Goal: Contribute content: Add original content to the website for others to see

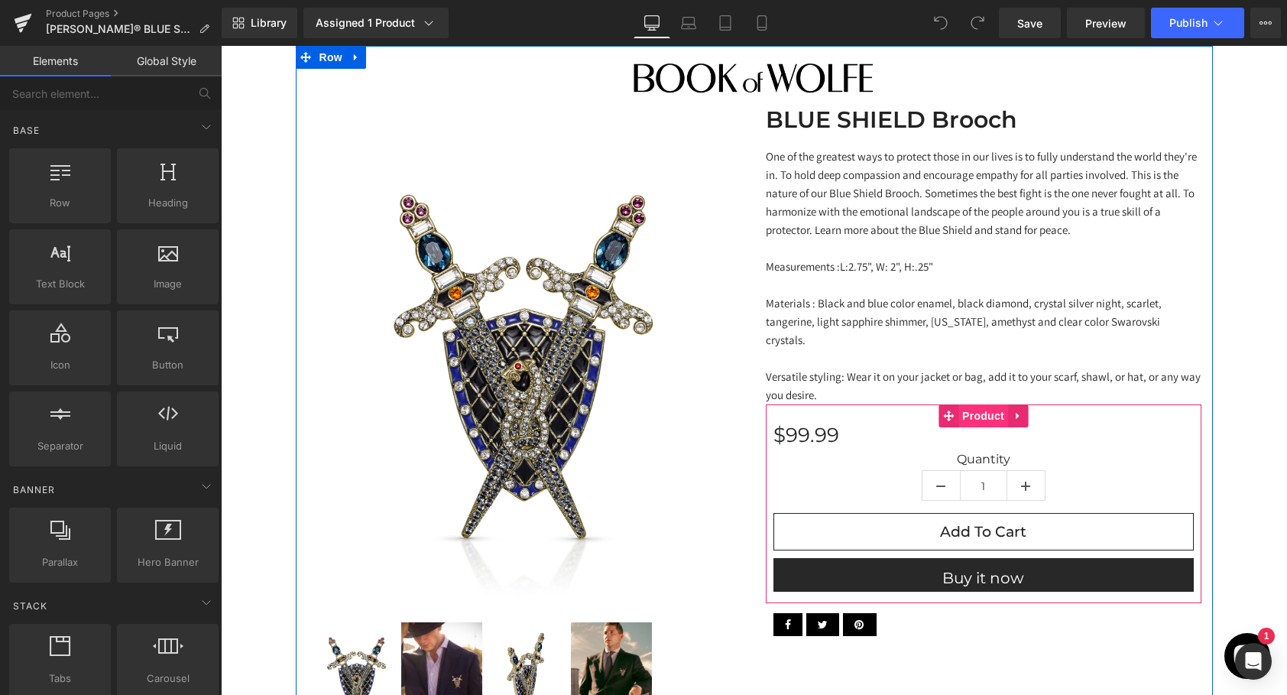
click at [978, 404] on span "Product" at bounding box center [983, 415] width 50 height 23
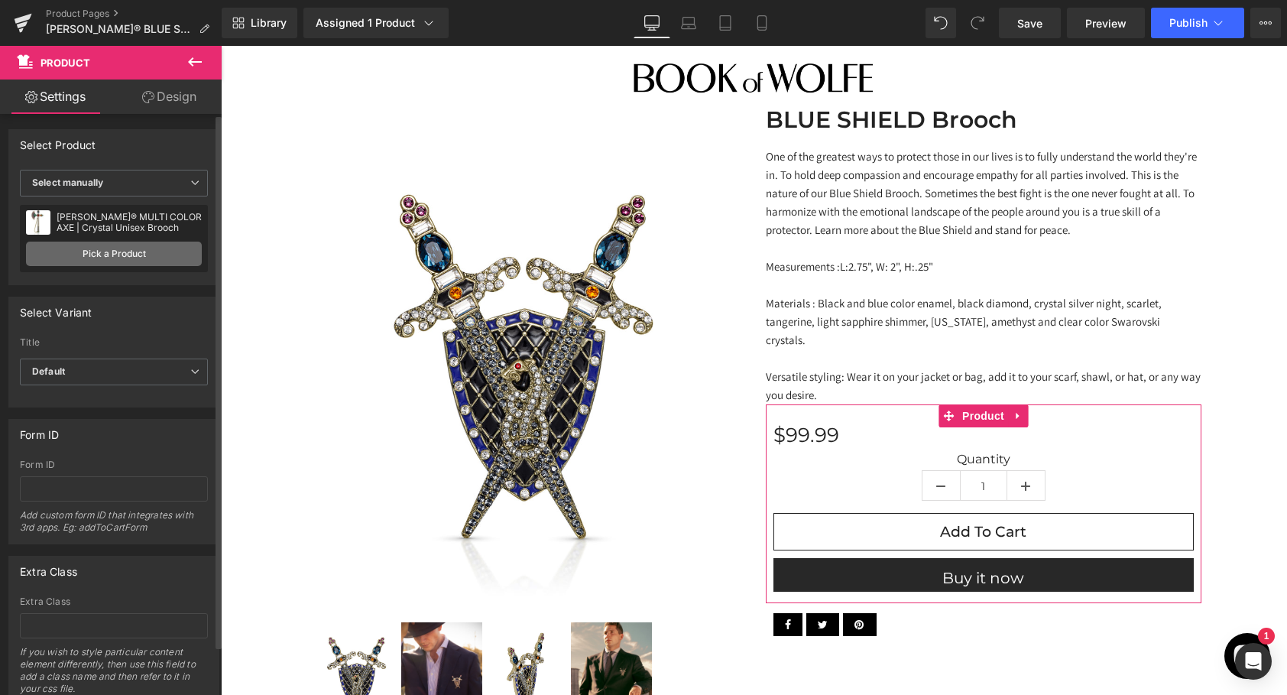
click at [107, 253] on link "Pick a Product" at bounding box center [114, 253] width 176 height 24
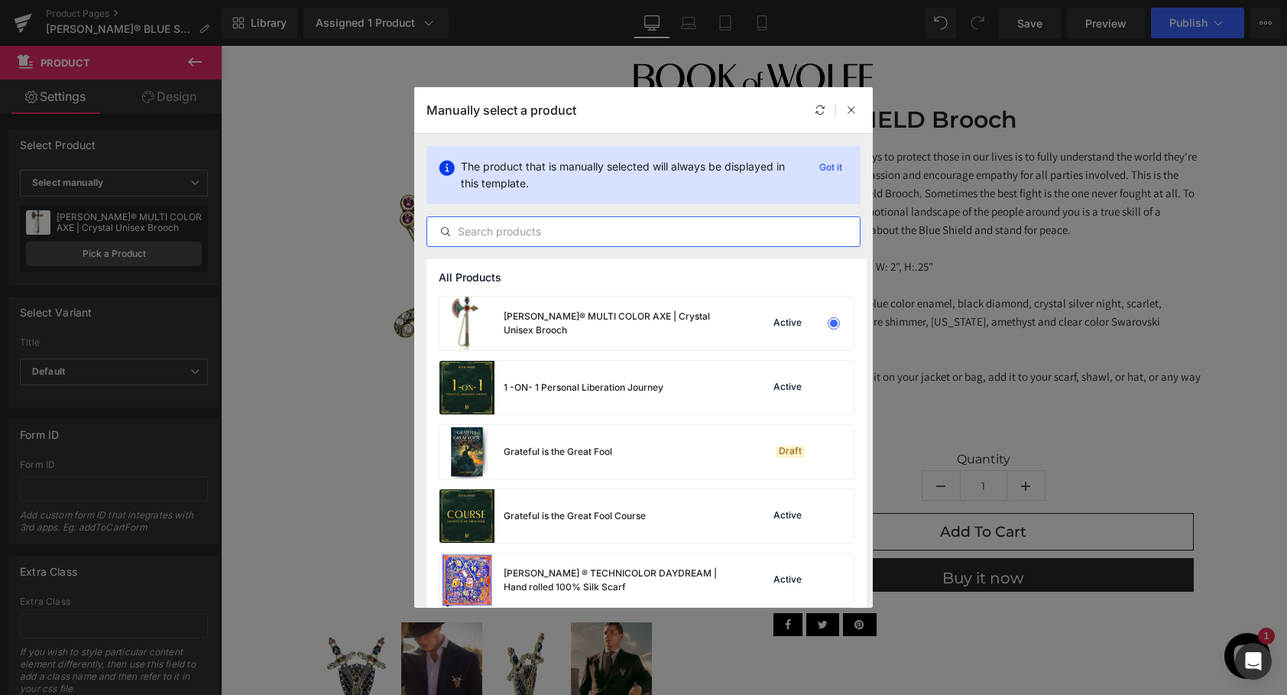
click at [588, 230] on input "text" at bounding box center [643, 231] width 432 height 18
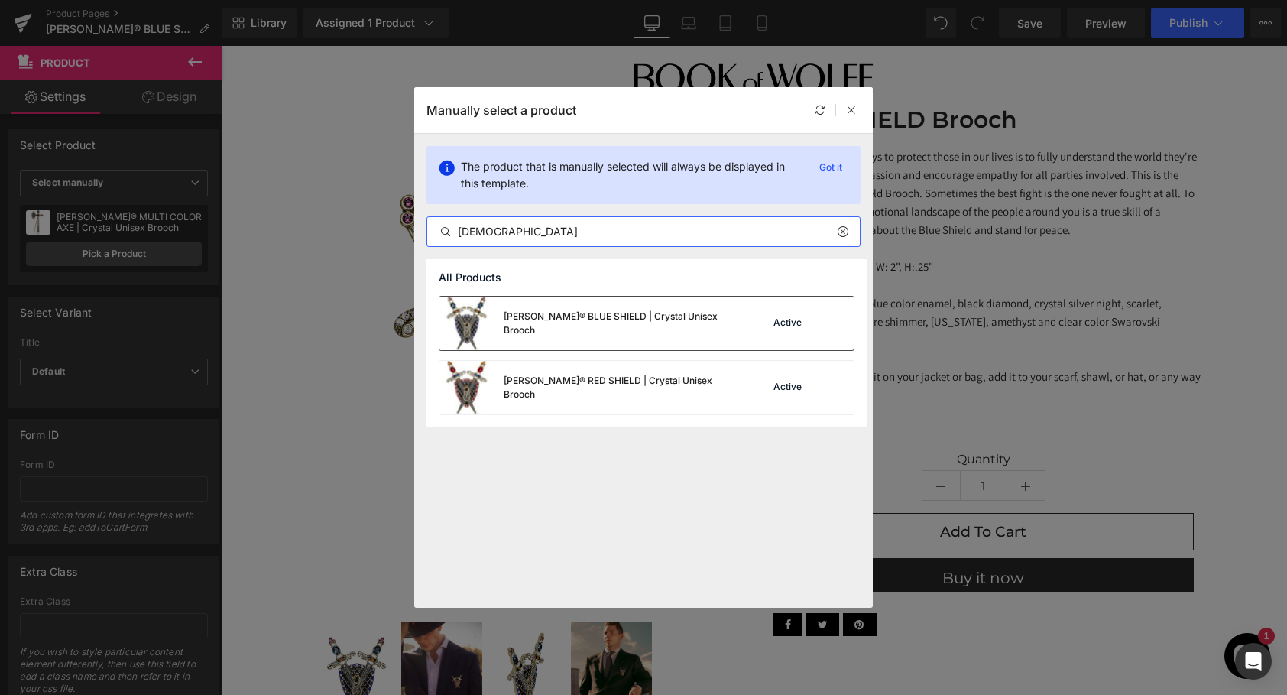
type input "[DEMOGRAPHIC_DATA]"
click at [600, 316] on div "[PERSON_NAME]® BLUE SHIELD | Crystal Unisex Brooch" at bounding box center [618, 323] width 229 height 28
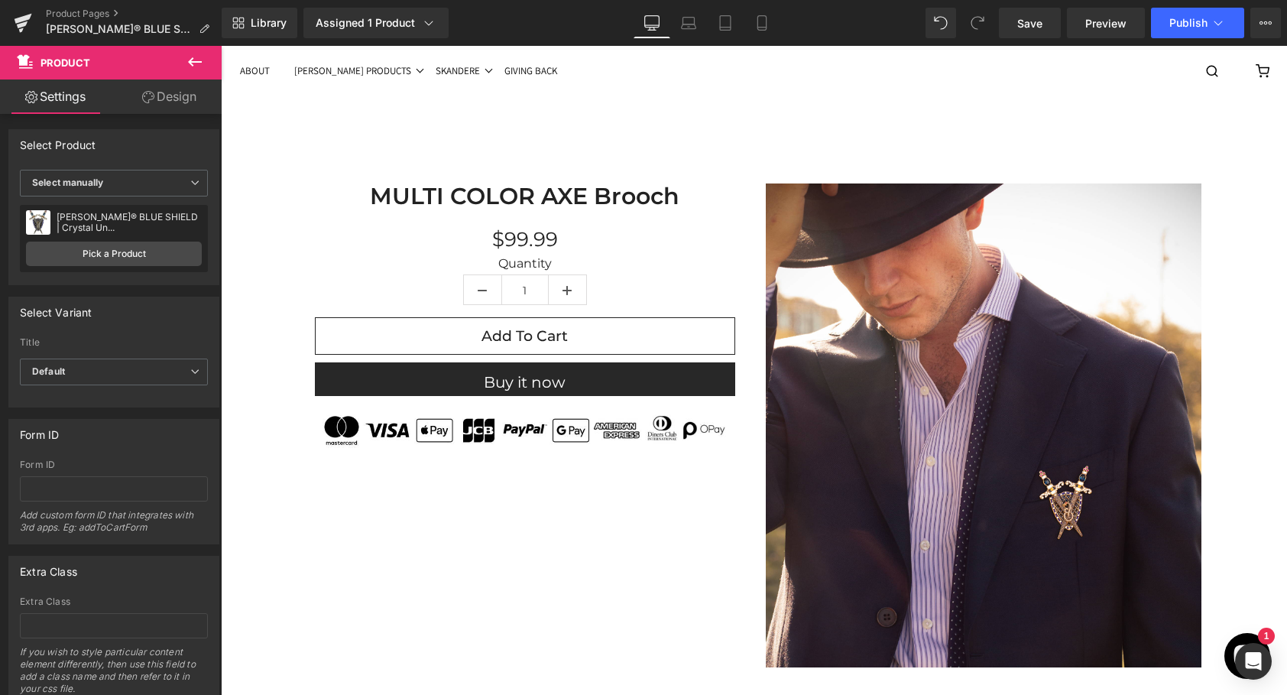
scroll to position [617, 0]
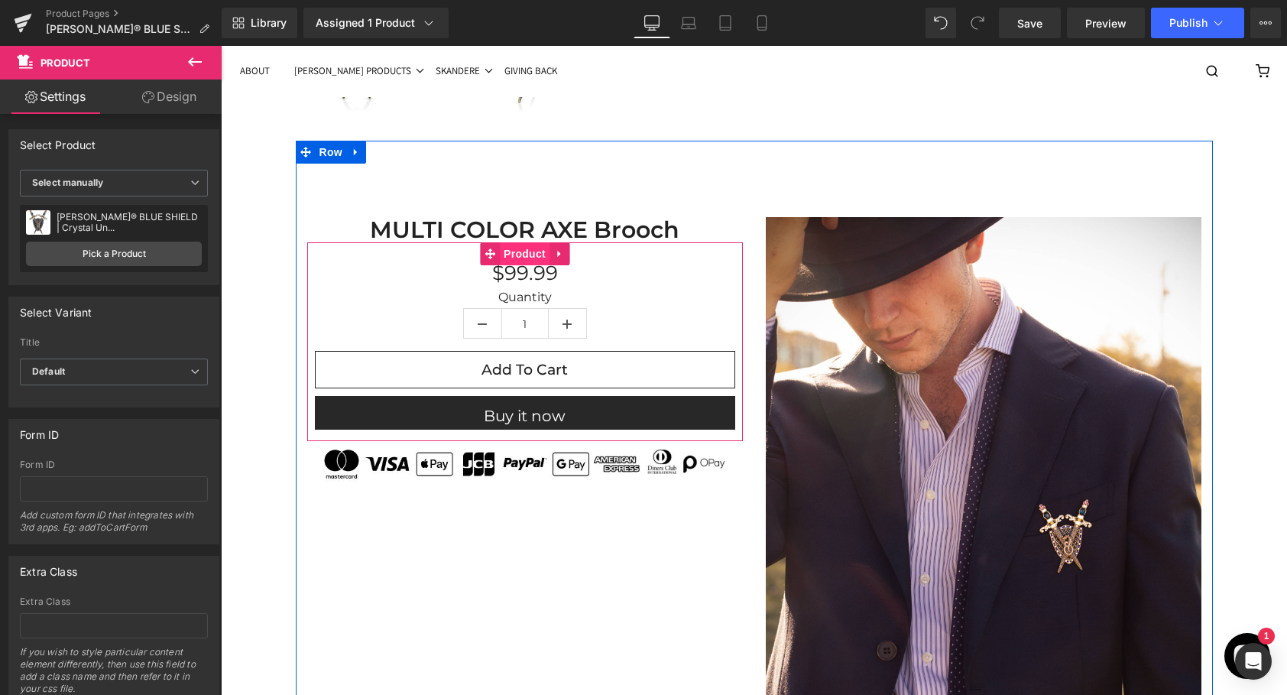
click at [529, 252] on span "Product" at bounding box center [525, 253] width 50 height 23
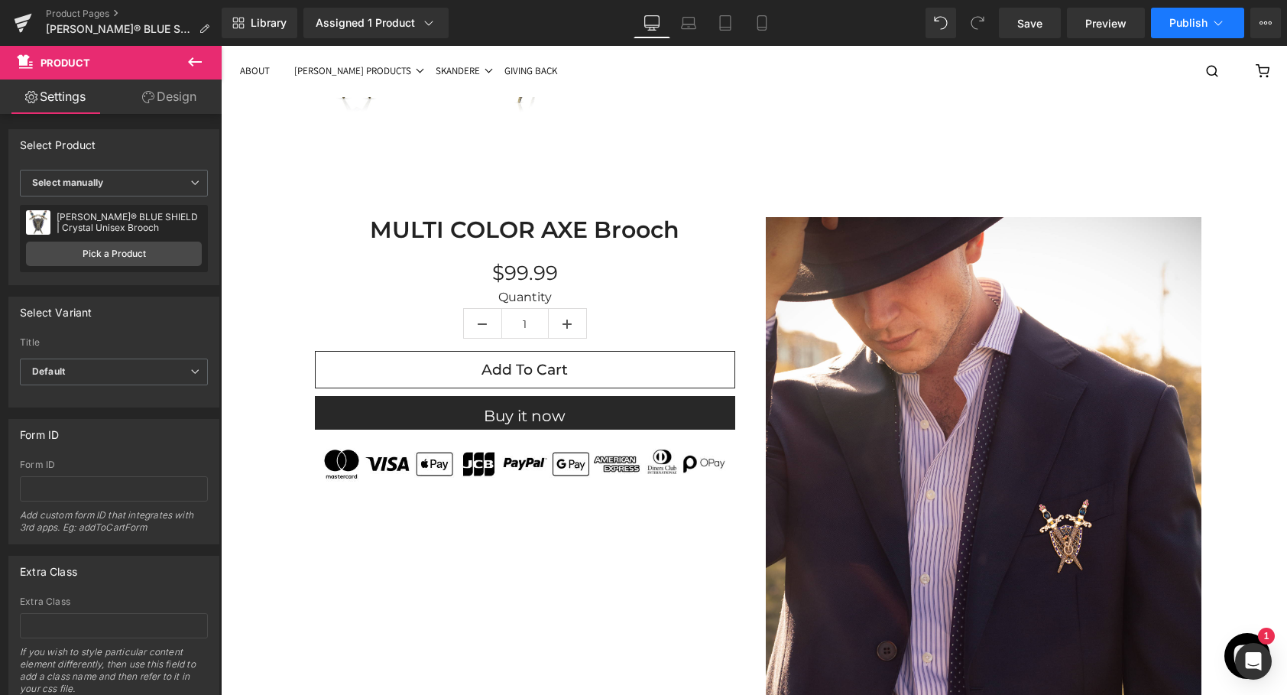
click at [1185, 18] on span "Publish" at bounding box center [1188, 23] width 38 height 12
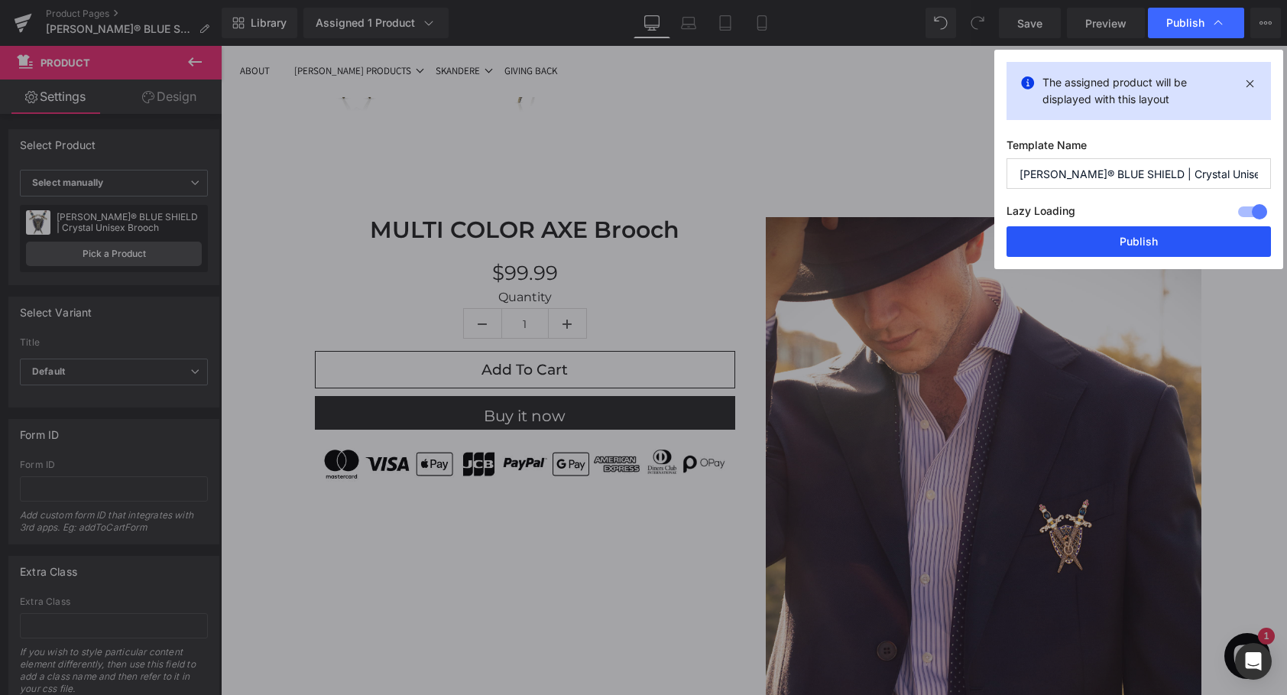
click at [1145, 248] on button "Publish" at bounding box center [1138, 241] width 264 height 31
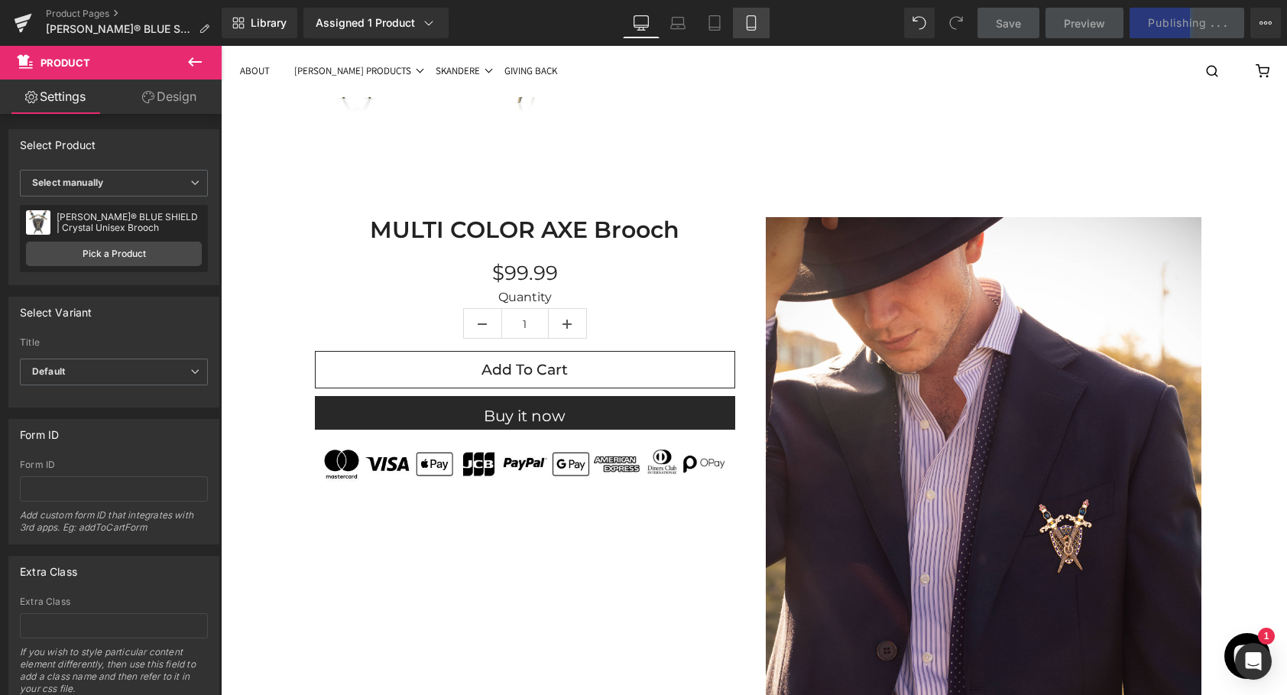
click at [747, 21] on icon at bounding box center [751, 23] width 8 height 15
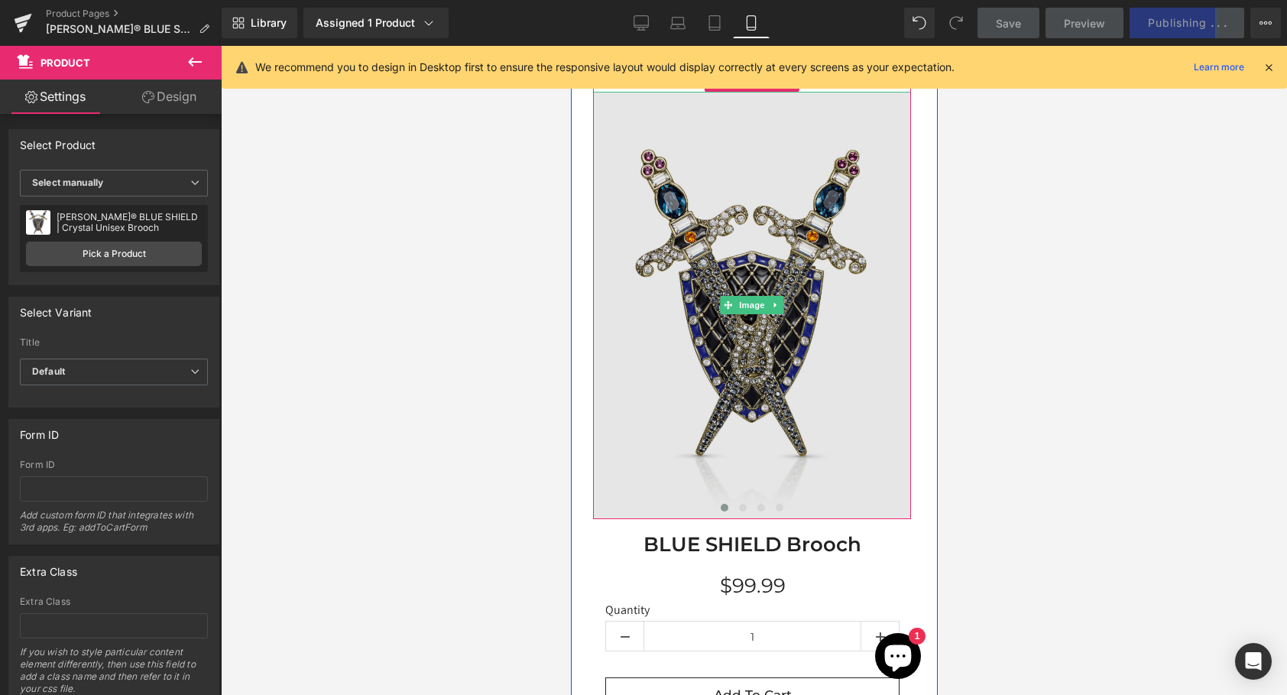
scroll to position [57, 0]
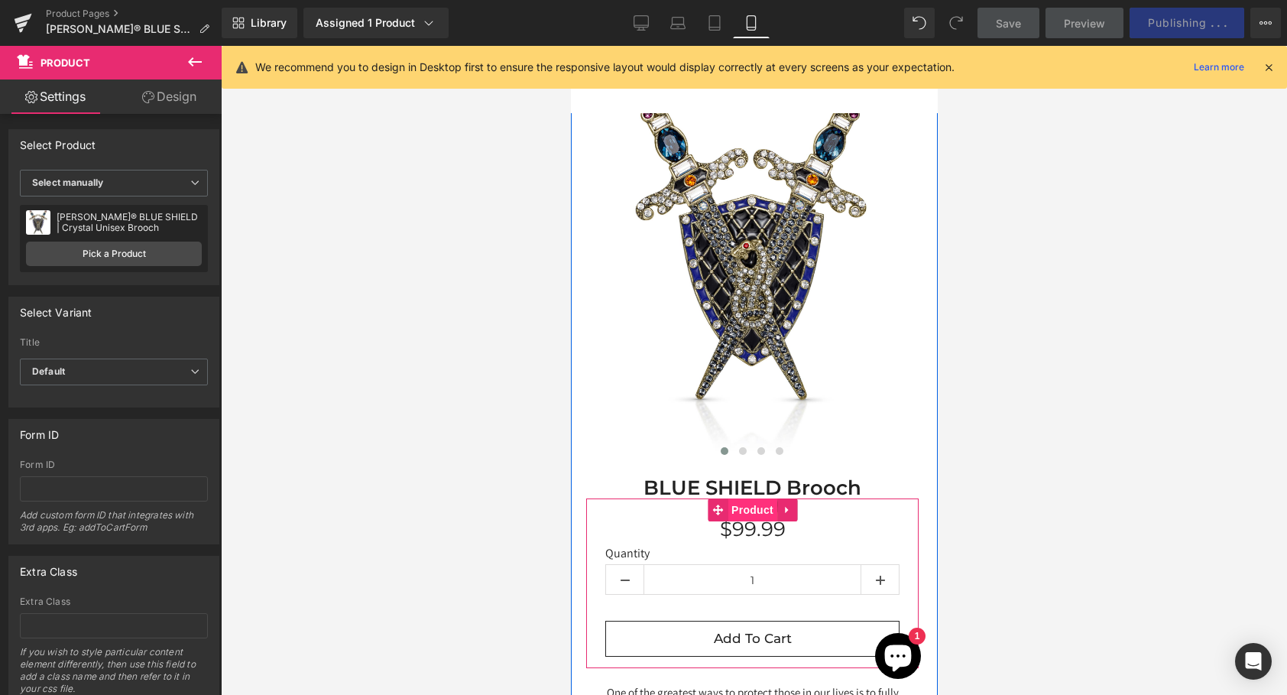
click at [755, 508] on span "Product" at bounding box center [752, 509] width 50 height 23
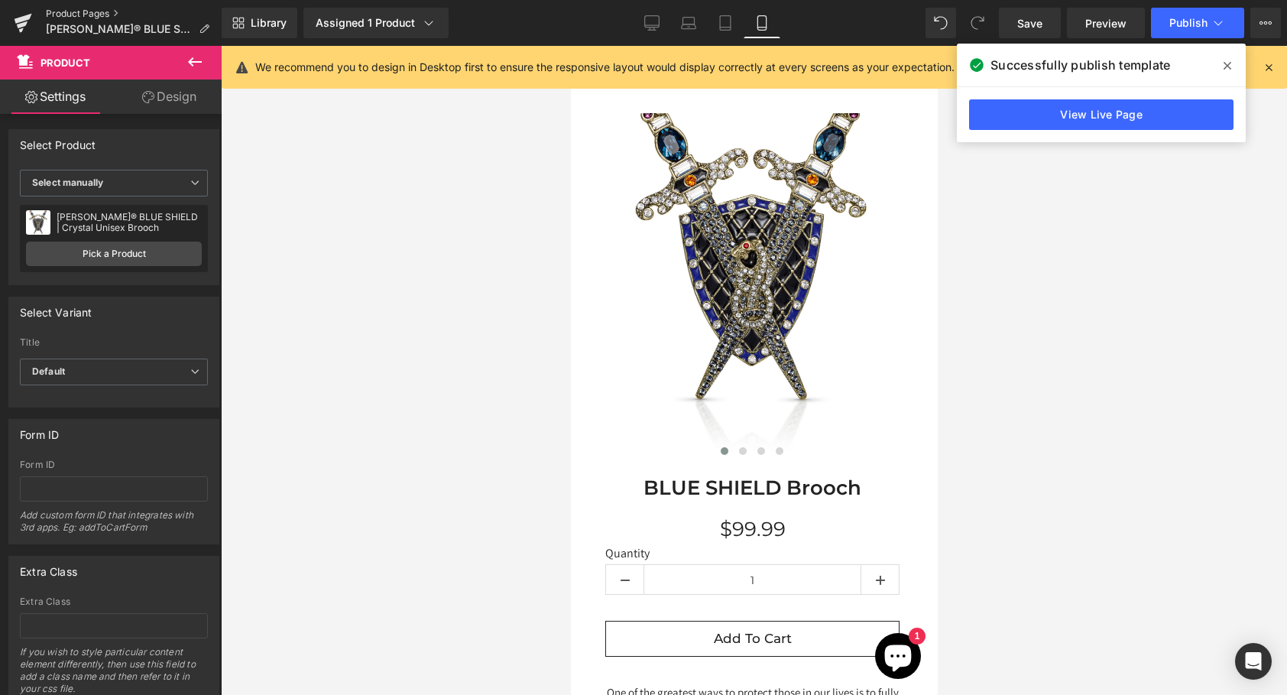
click at [72, 15] on link "Product Pages" at bounding box center [134, 14] width 176 height 12
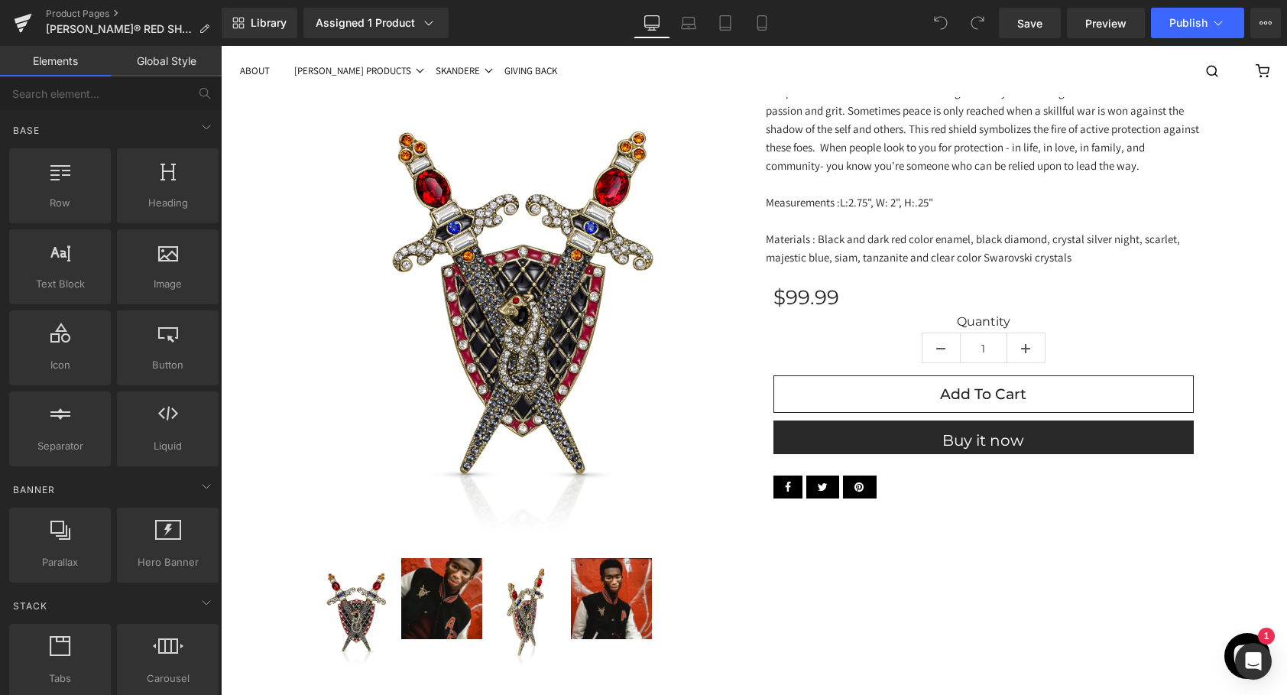
scroll to position [62, 0]
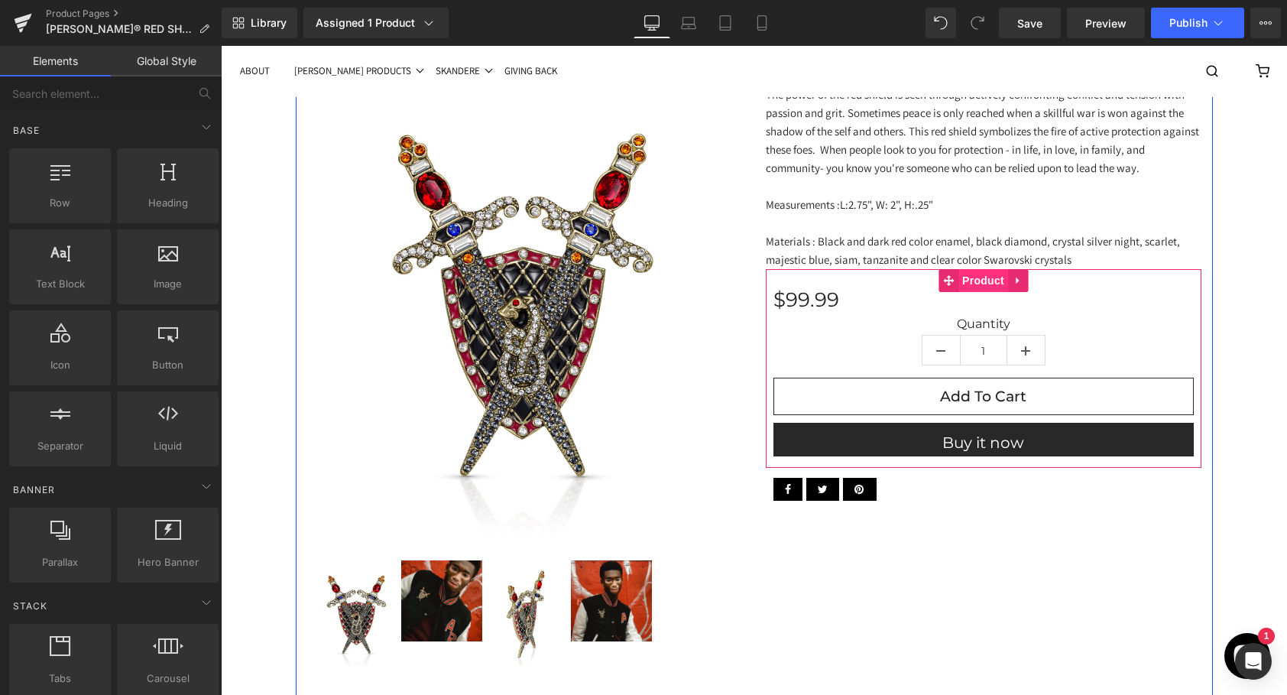
click at [983, 280] on span "Product" at bounding box center [983, 280] width 50 height 23
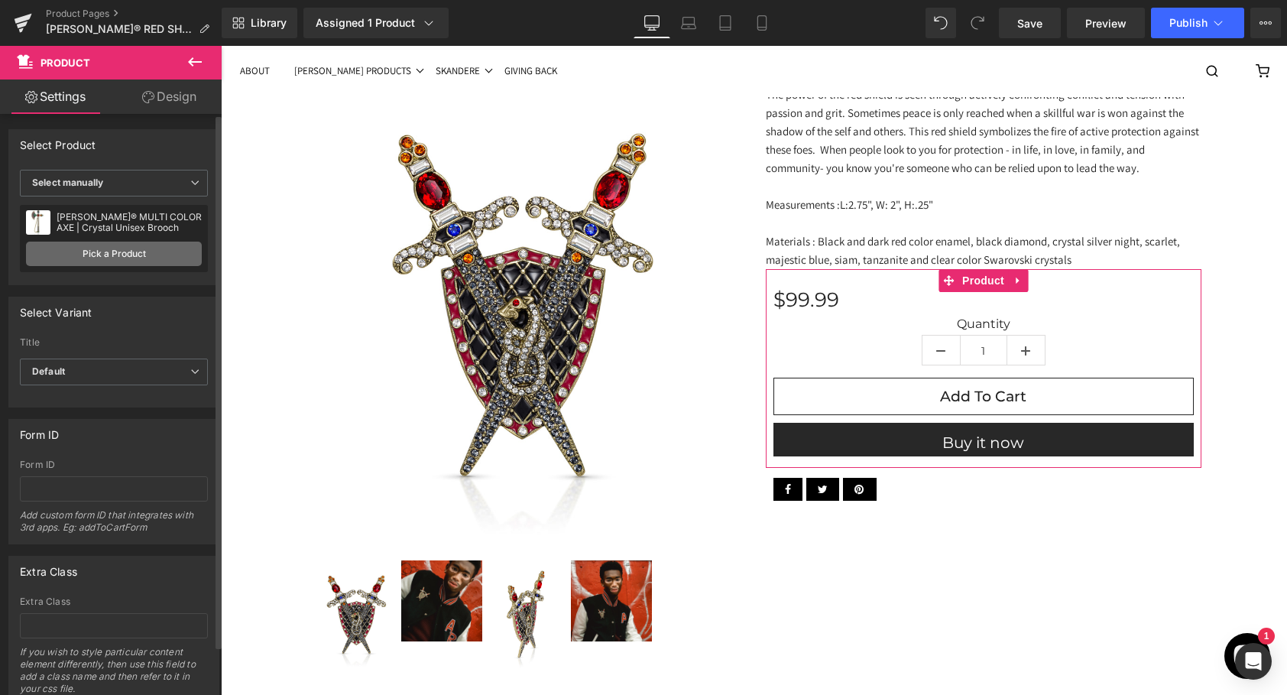
click at [112, 254] on link "Pick a Product" at bounding box center [114, 253] width 176 height 24
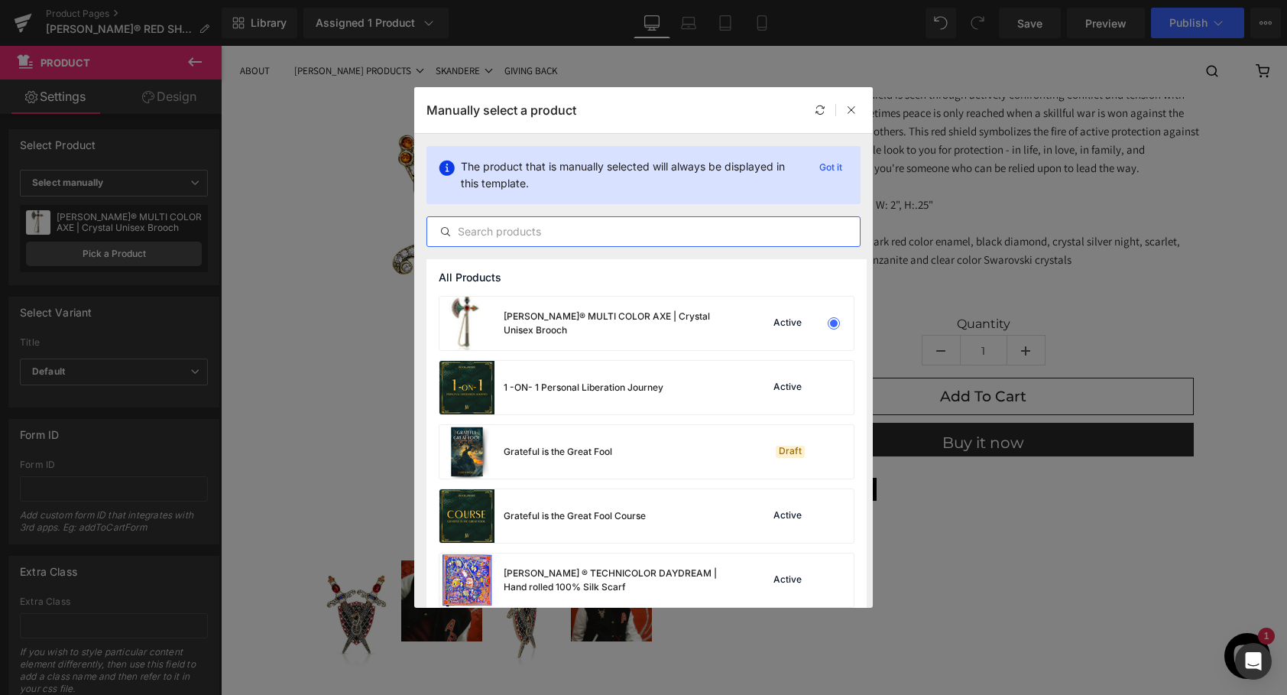
click at [557, 230] on input "text" at bounding box center [643, 231] width 432 height 18
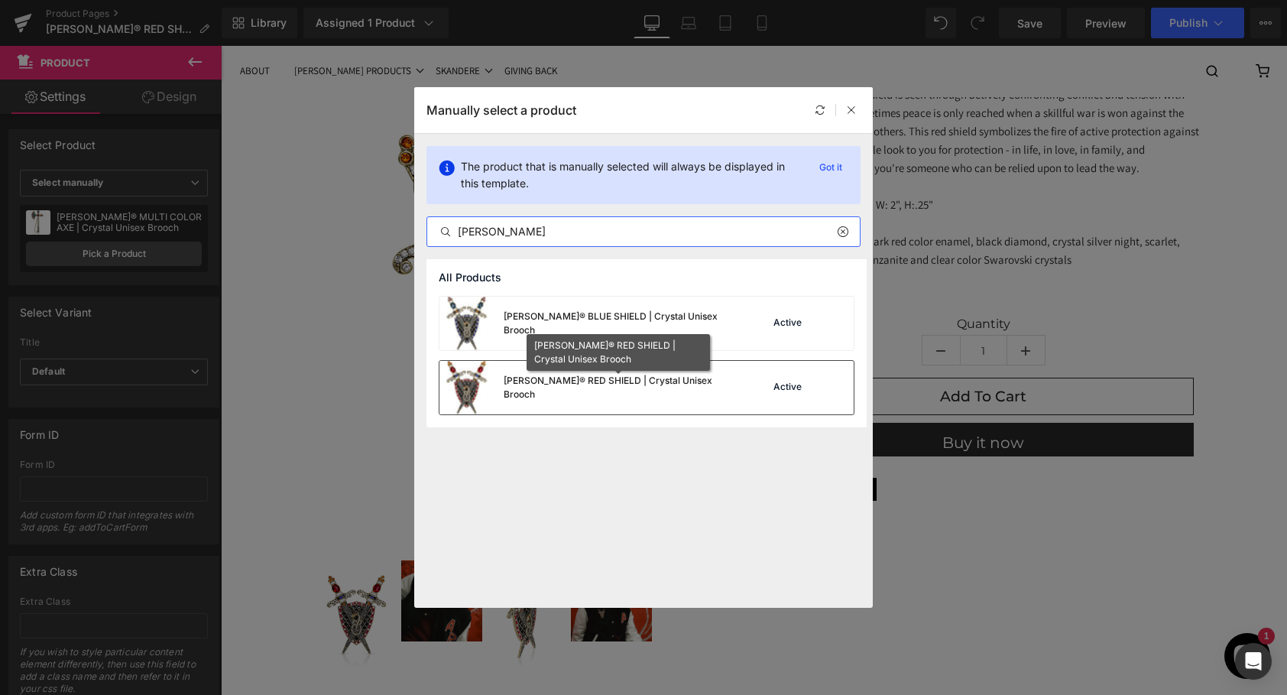
type input "shiel"
click at [535, 384] on div "[PERSON_NAME]® RED SHIELD | Crystal Unisex Brooch" at bounding box center [618, 388] width 229 height 28
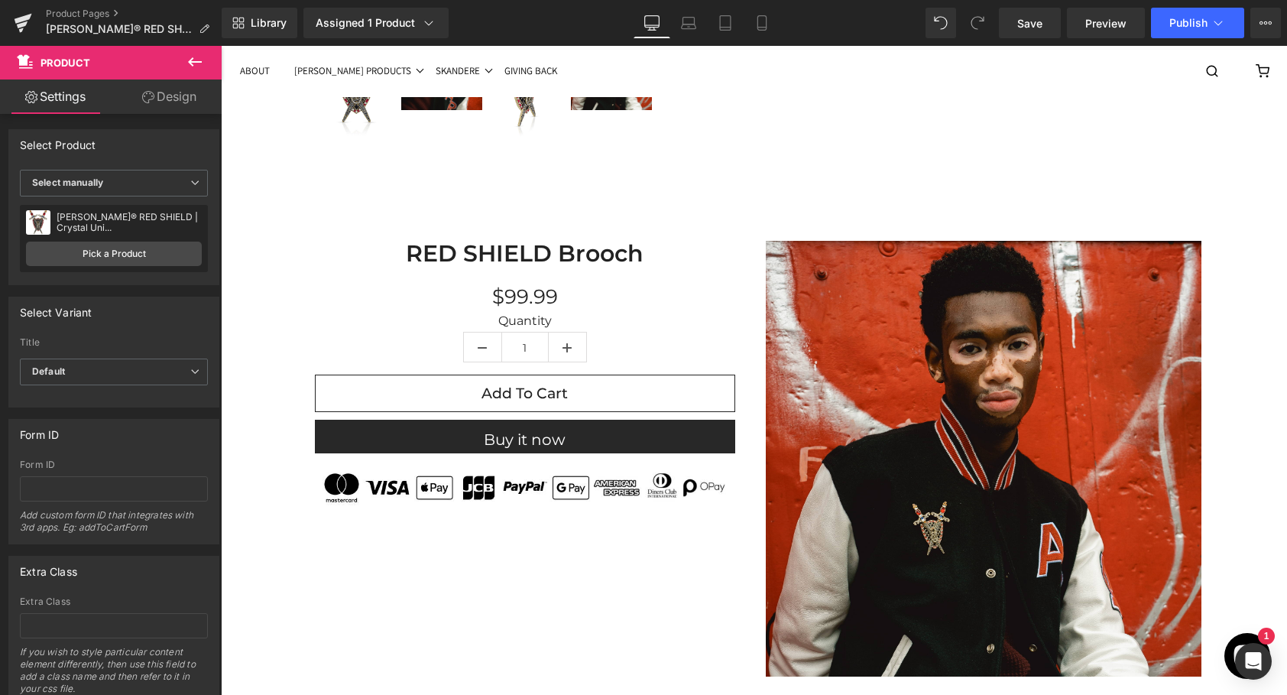
scroll to position [561, 0]
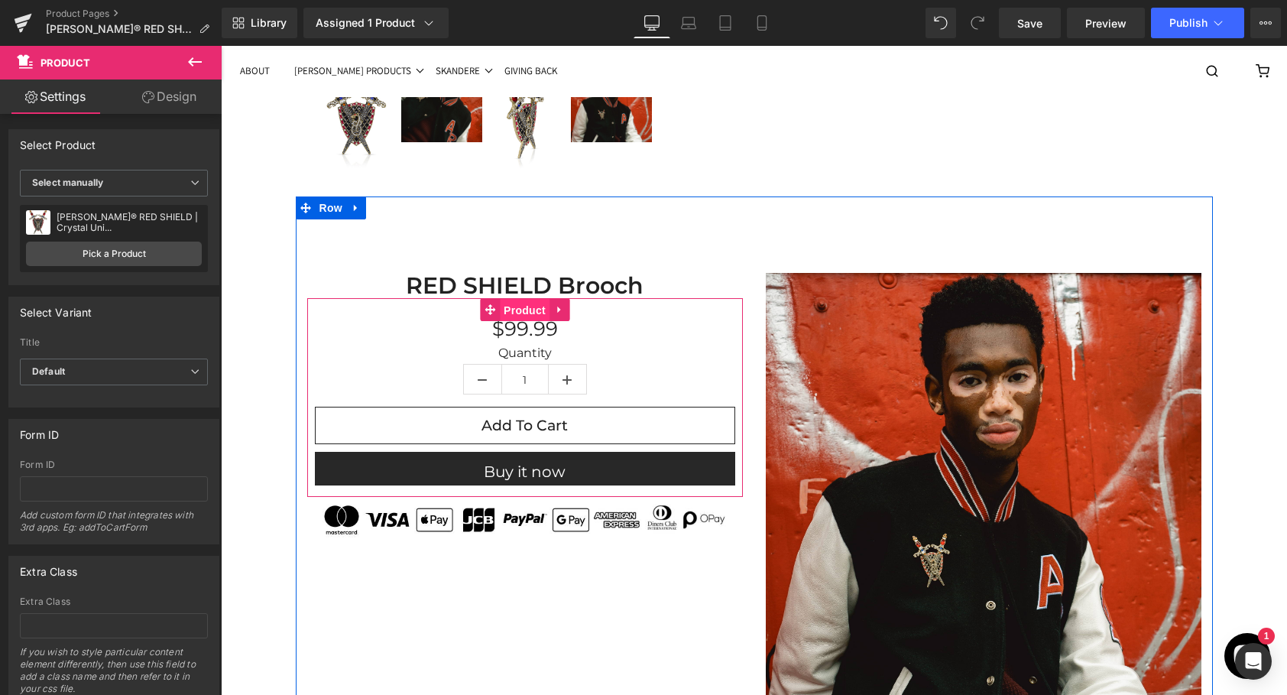
click at [523, 313] on span "Product" at bounding box center [525, 310] width 50 height 23
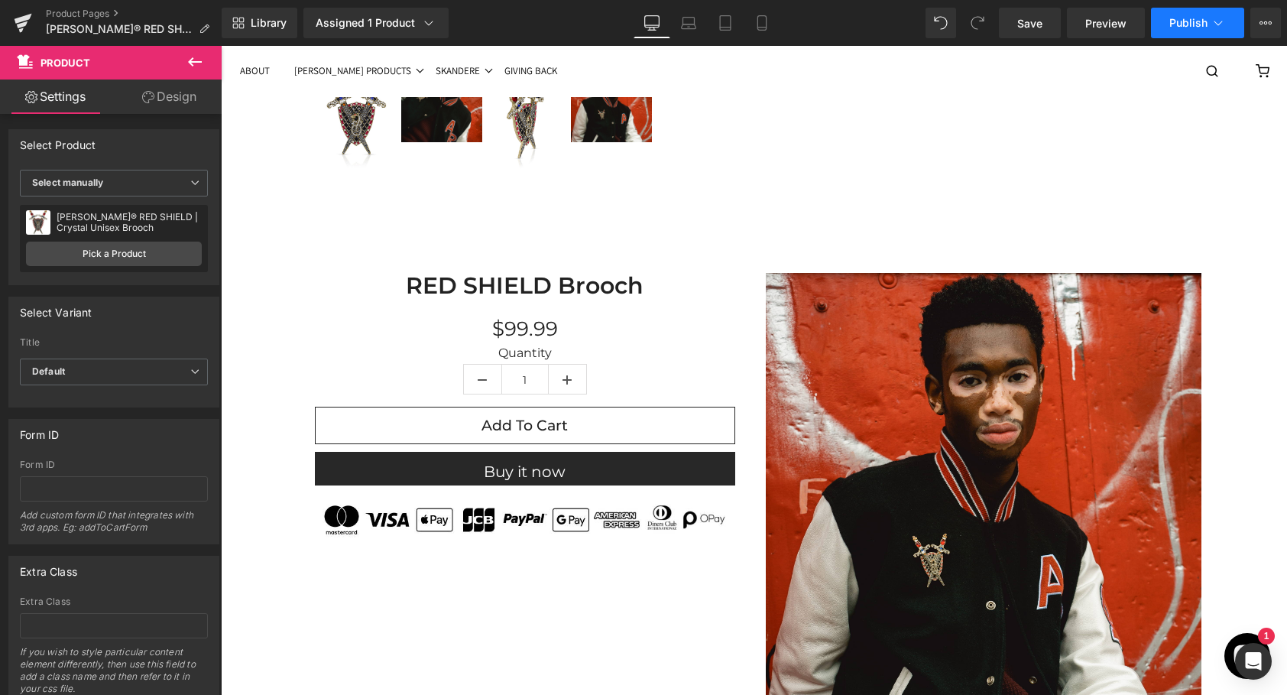
click at [1182, 25] on span "Publish" at bounding box center [1188, 23] width 38 height 12
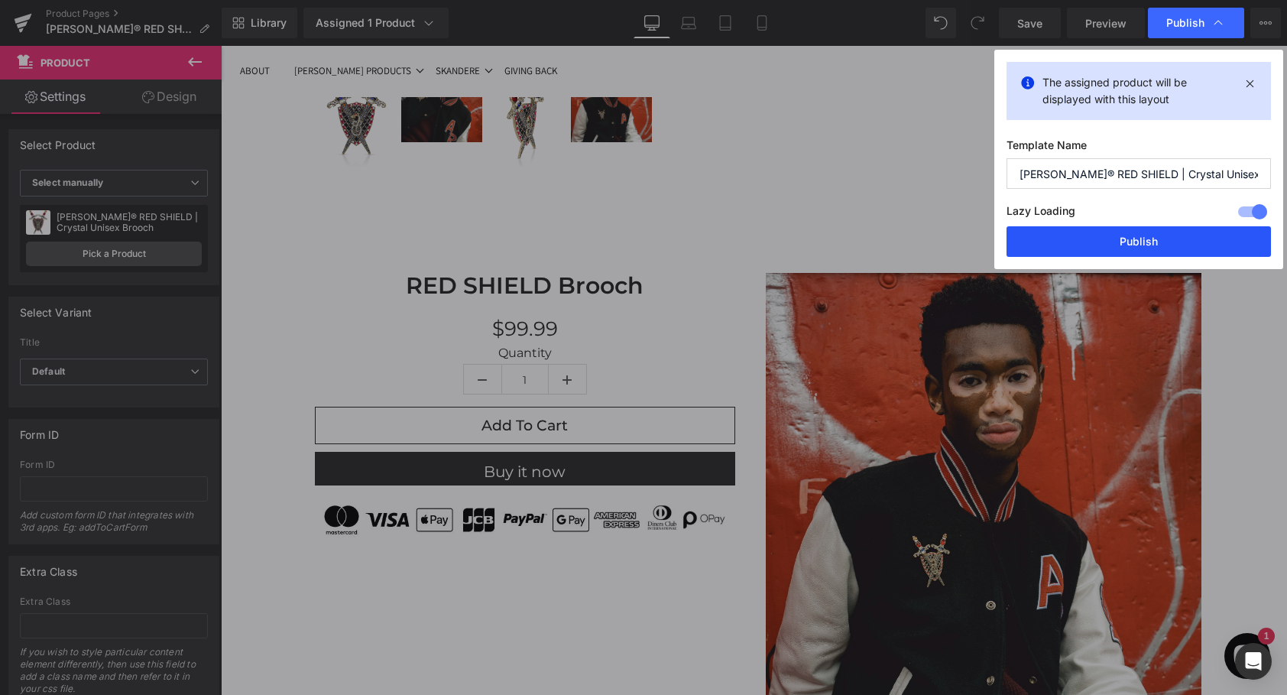
click at [1117, 235] on button "Publish" at bounding box center [1138, 241] width 264 height 31
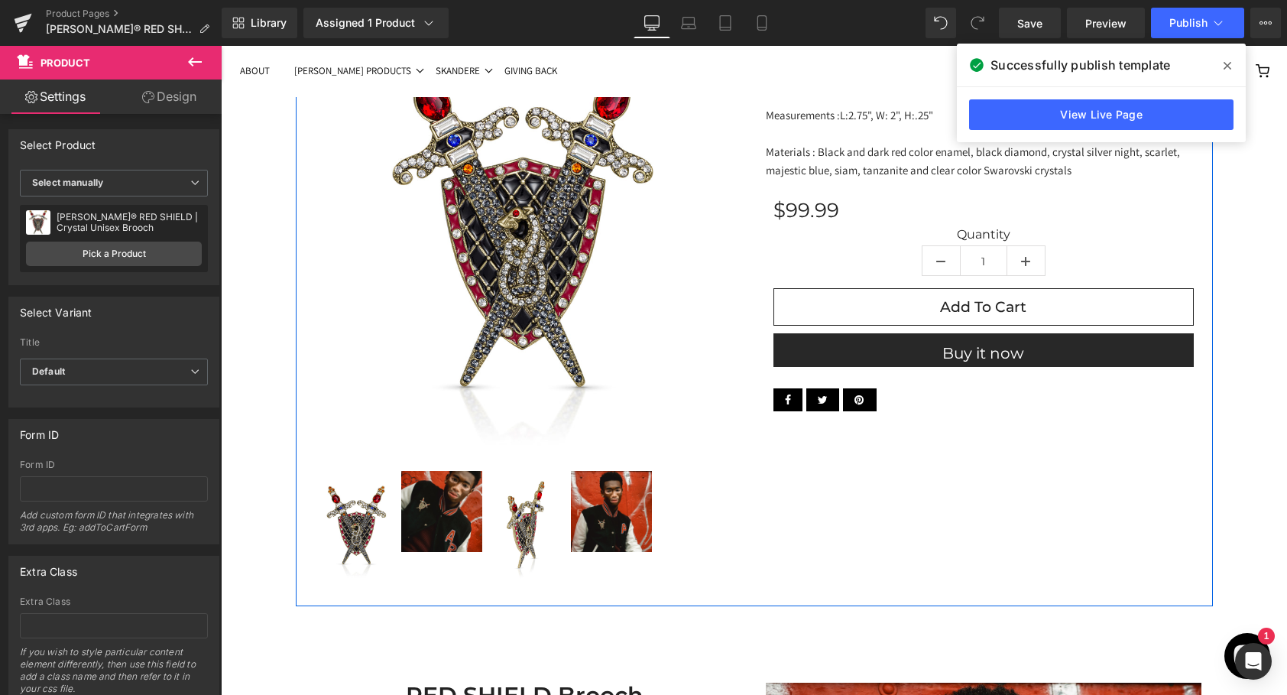
scroll to position [0, 0]
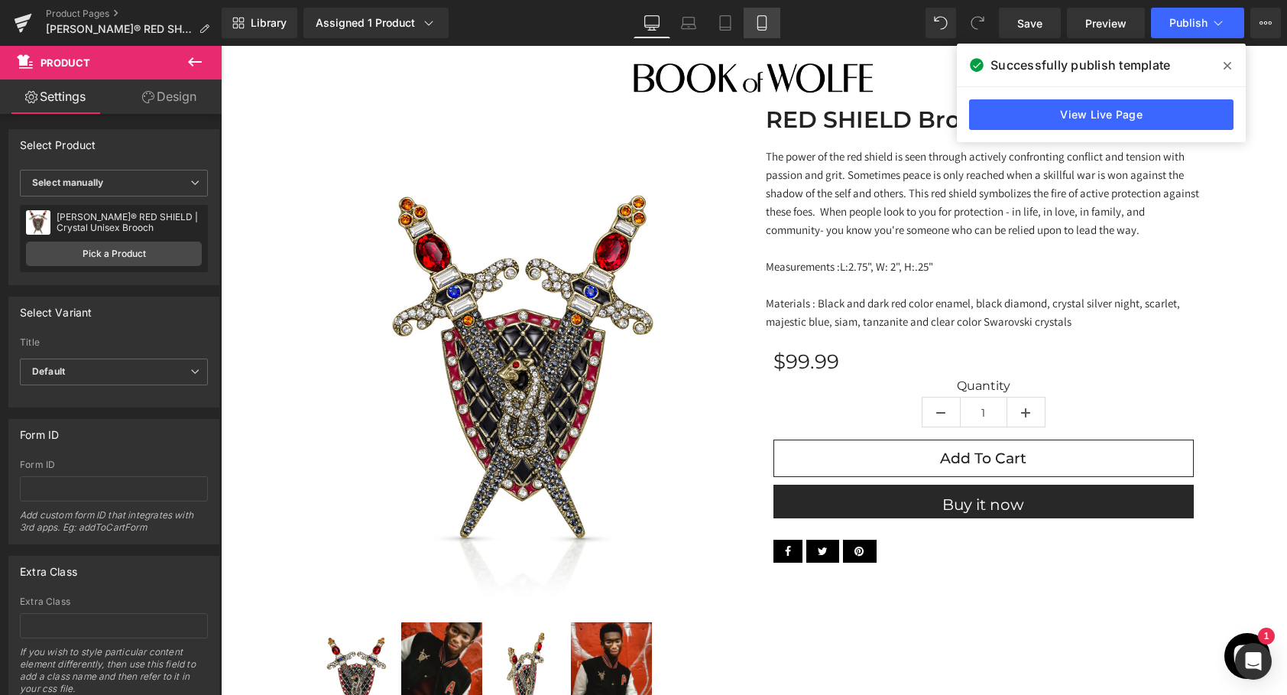
click at [769, 22] on icon at bounding box center [761, 22] width 15 height 15
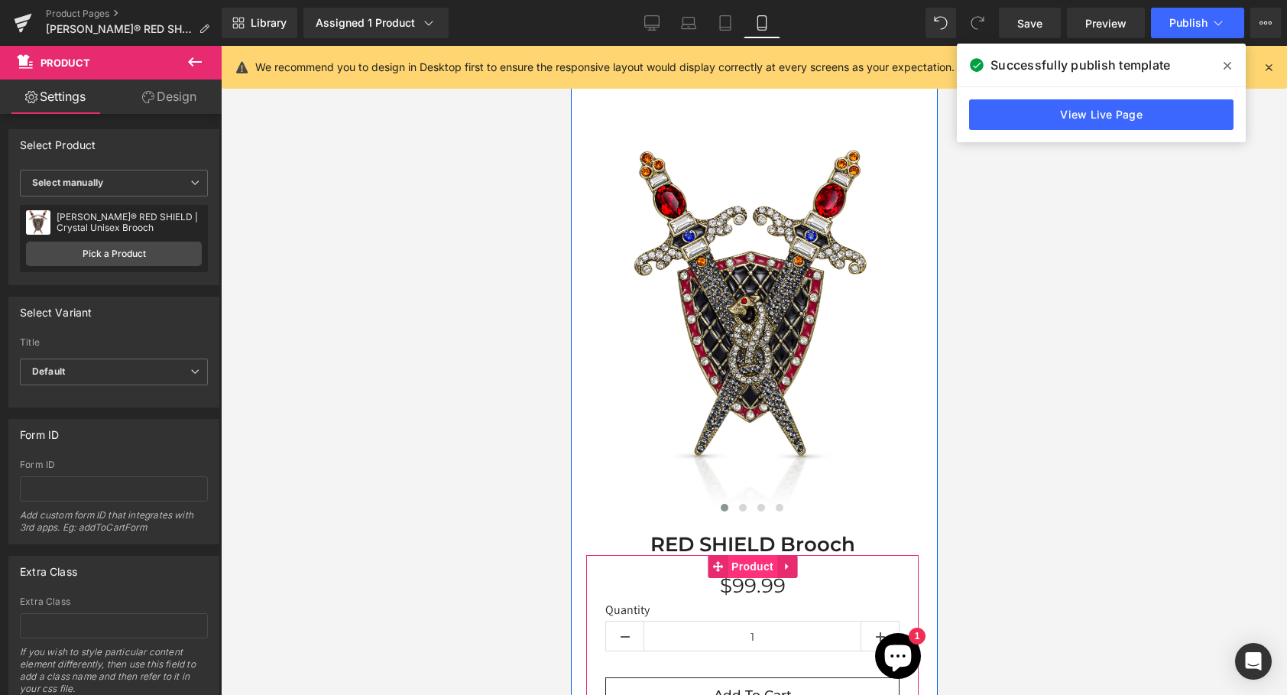
click at [750, 564] on span "Product" at bounding box center [752, 566] width 50 height 23
